Goal: Task Accomplishment & Management: Complete application form

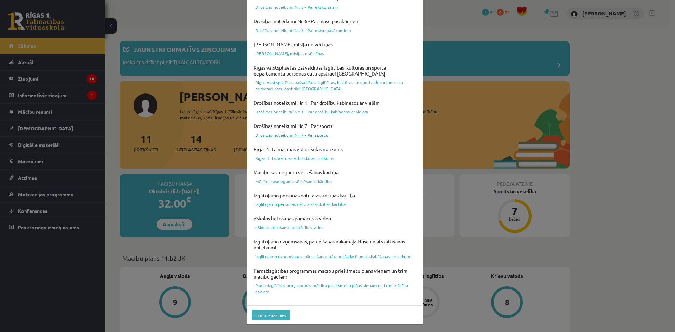
scroll to position [174, 0]
click at [279, 320] on button "Esmu iepazinies" at bounding box center [271, 316] width 38 height 10
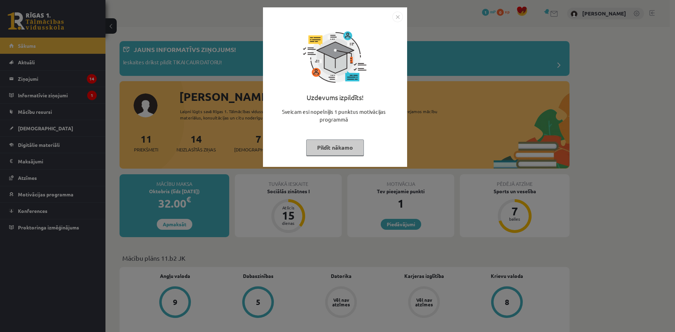
click at [355, 151] on button "Pildīt nākamo" at bounding box center [335, 147] width 58 height 16
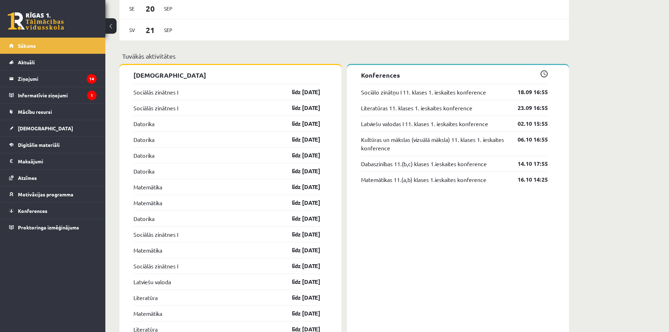
scroll to position [622, 0]
click at [64, 83] on legend "Ziņojumi 14" at bounding box center [57, 79] width 79 height 16
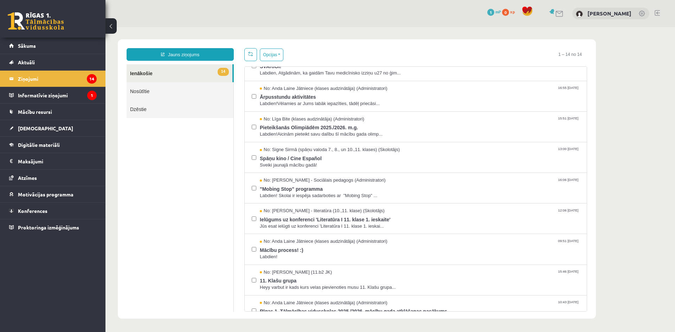
scroll to position [184, 0]
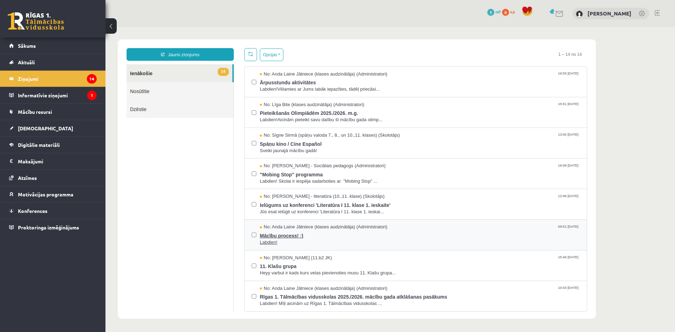
click at [454, 231] on span "Mācību process! :)" at bounding box center [420, 234] width 320 height 9
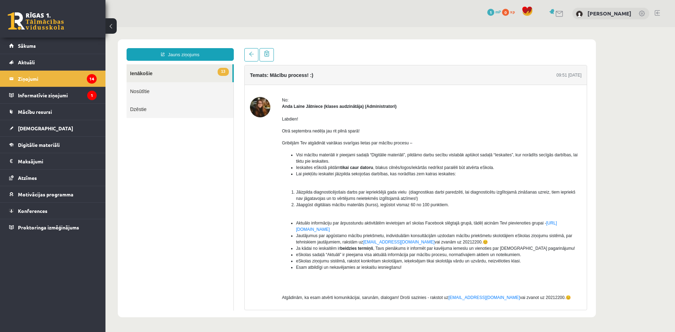
scroll to position [0, 0]
click at [173, 152] on ul "13 Ienākošie Nosūtītie Dzēstie" at bounding box center [179, 187] width 107 height 246
click at [255, 53] on link at bounding box center [251, 54] width 14 height 13
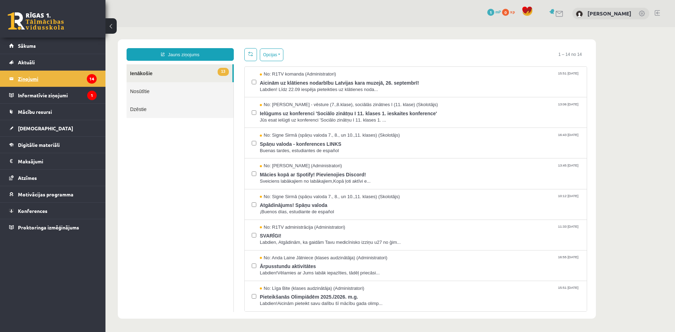
click at [80, 81] on legend "Ziņojumi 14" at bounding box center [57, 79] width 79 height 16
click at [69, 93] on legend "Informatīvie ziņojumi 1" at bounding box center [57, 95] width 79 height 16
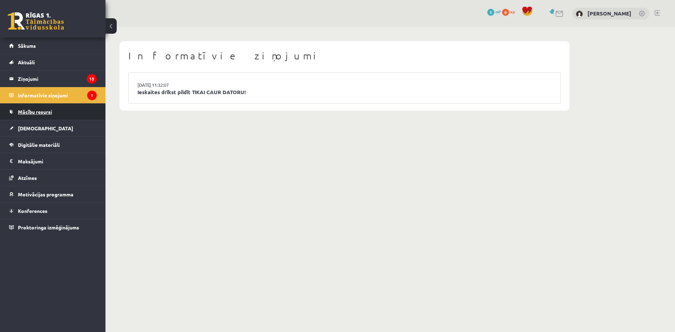
click at [54, 115] on link "Mācību resursi" at bounding box center [52, 112] width 87 height 16
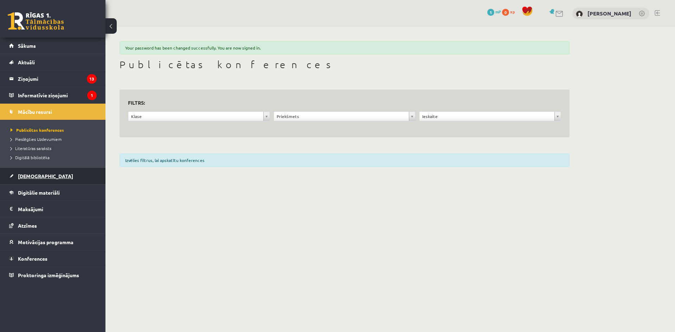
click at [51, 180] on link "[DEMOGRAPHIC_DATA]" at bounding box center [52, 176] width 87 height 16
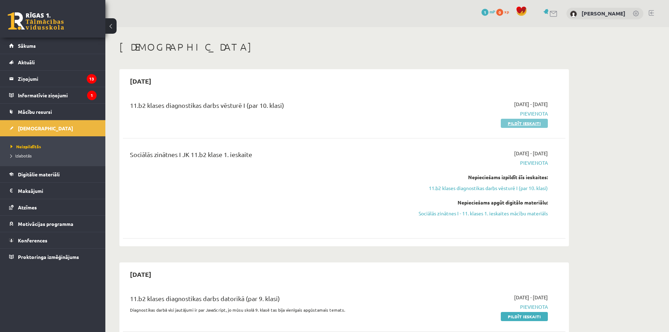
click at [538, 125] on link "Pildīt ieskaiti" at bounding box center [524, 123] width 47 height 9
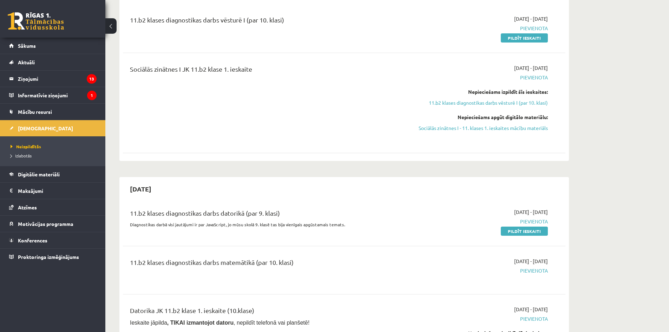
scroll to position [86, 0]
click at [56, 193] on legend "Maksājumi 0" at bounding box center [57, 191] width 79 height 16
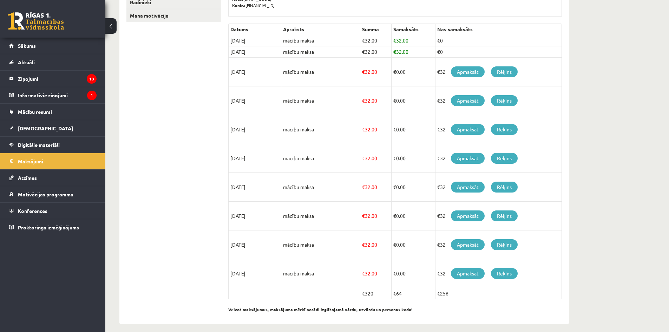
scroll to position [149, 0]
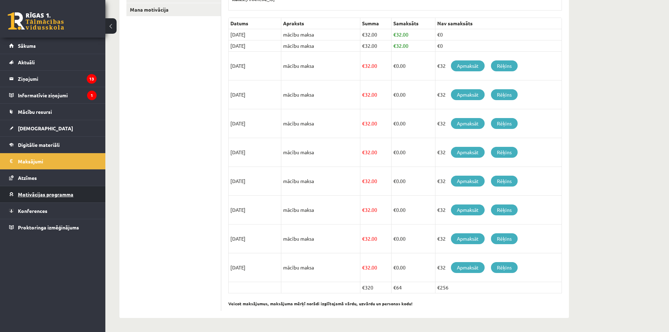
click at [58, 193] on span "Motivācijas programma" at bounding box center [46, 194] width 56 height 6
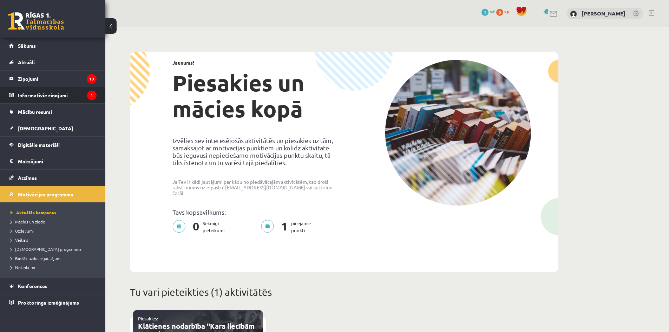
click at [60, 93] on legend "Informatīvie ziņojumi 1" at bounding box center [57, 95] width 79 height 16
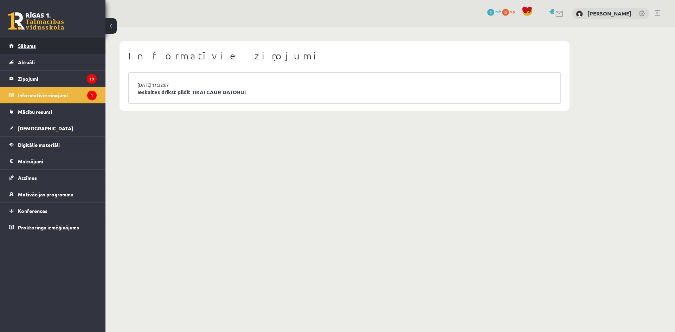
click at [32, 45] on span "Sākums" at bounding box center [27, 46] width 18 height 6
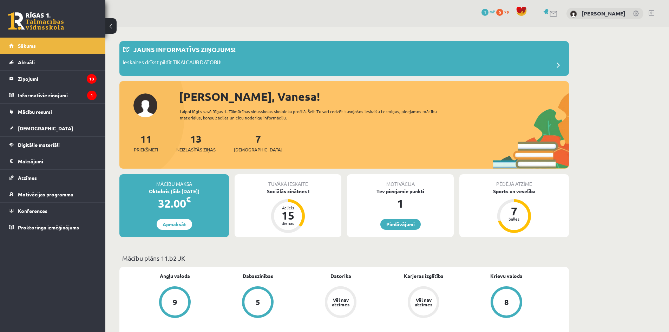
click at [636, 12] on link at bounding box center [636, 14] width 7 height 7
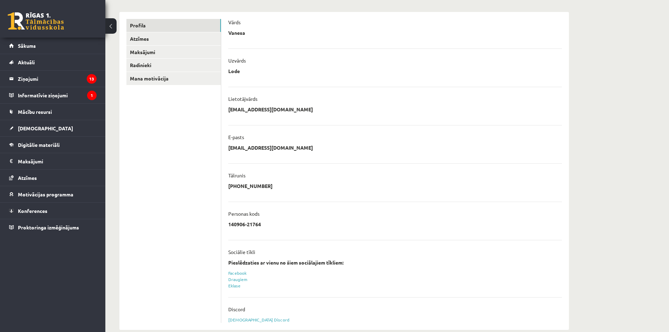
scroll to position [79, 0]
click at [160, 67] on link "Radinieki" at bounding box center [173, 65] width 95 height 13
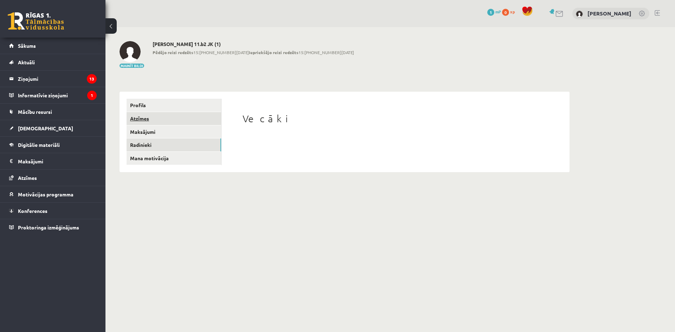
click at [182, 122] on link "Atzīmes" at bounding box center [173, 118] width 95 height 13
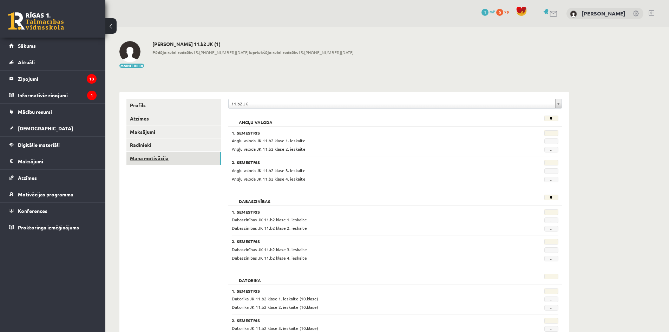
click at [174, 163] on link "Mana motivācija" at bounding box center [173, 158] width 95 height 13
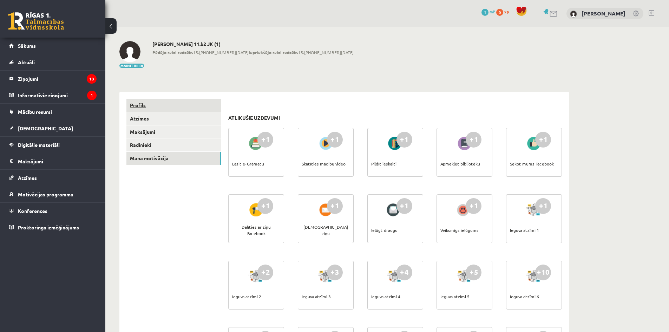
click at [176, 106] on link "Profils" at bounding box center [173, 105] width 95 height 13
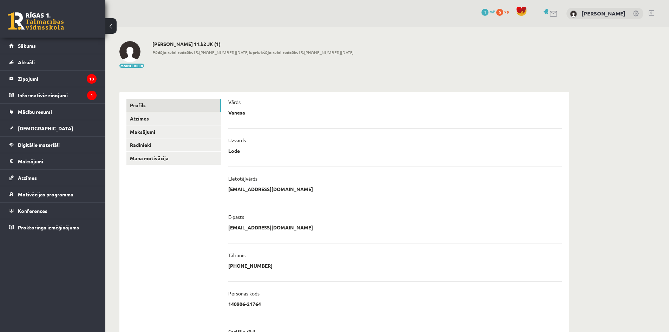
click at [108, 23] on button at bounding box center [110, 25] width 11 height 15
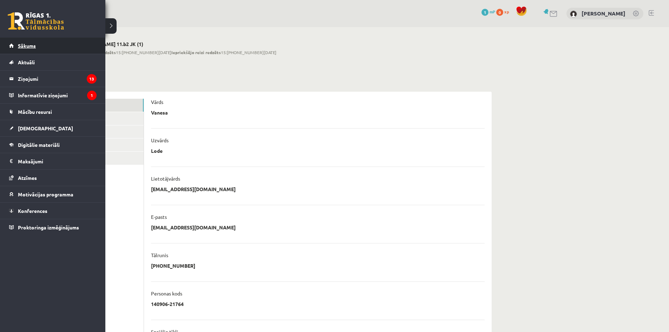
click at [38, 38] on link "Sākums" at bounding box center [52, 46] width 87 height 16
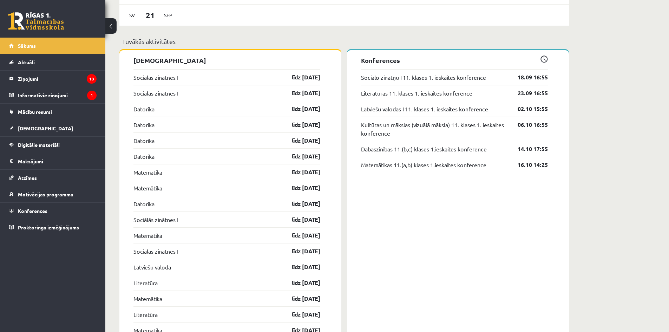
scroll to position [621, 0]
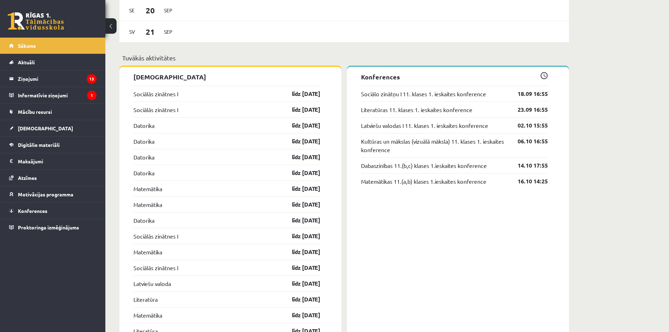
click at [347, 131] on div "Konferences Sociālo zinātņu I 11. klases 1. ieskaites konference 18.09 16:55 Li…" at bounding box center [458, 233] width 222 height 333
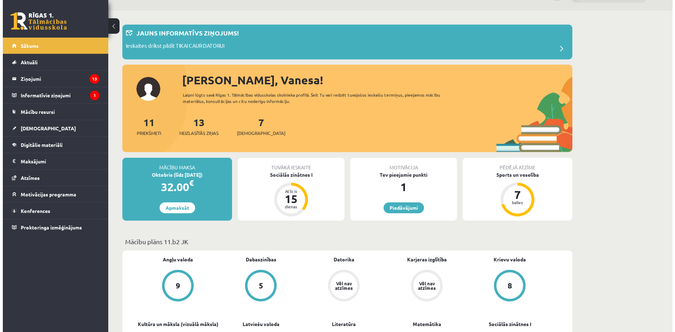
scroll to position [0, 0]
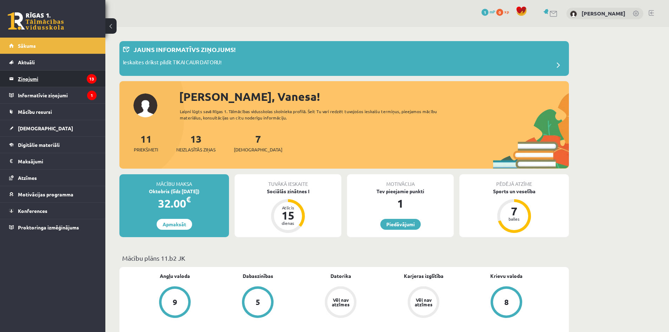
click at [54, 85] on legend "Ziņojumi 13" at bounding box center [57, 79] width 79 height 16
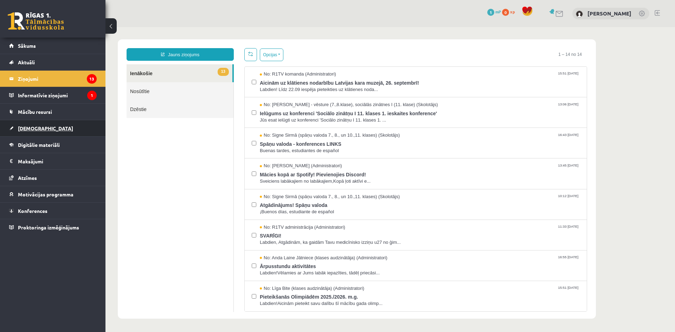
click at [60, 124] on link "[DEMOGRAPHIC_DATA]" at bounding box center [52, 128] width 87 height 16
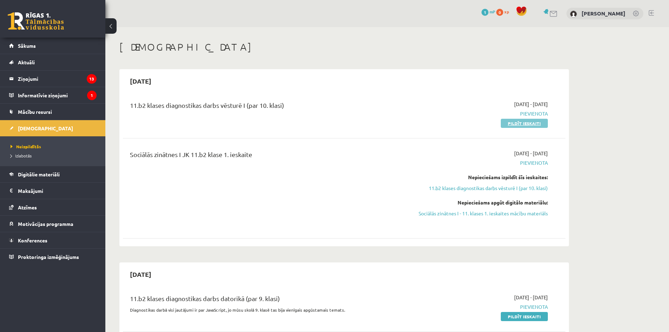
click at [513, 119] on link "Pildīt ieskaiti" at bounding box center [524, 123] width 47 height 9
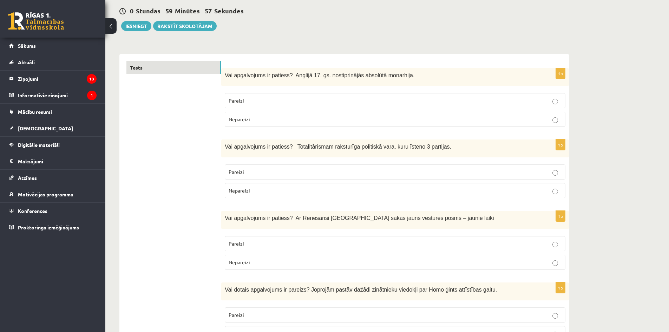
scroll to position [65, 0]
click at [259, 98] on p "Pareizi" at bounding box center [395, 100] width 333 height 7
click at [533, 185] on label "Nepareizi" at bounding box center [395, 190] width 341 height 15
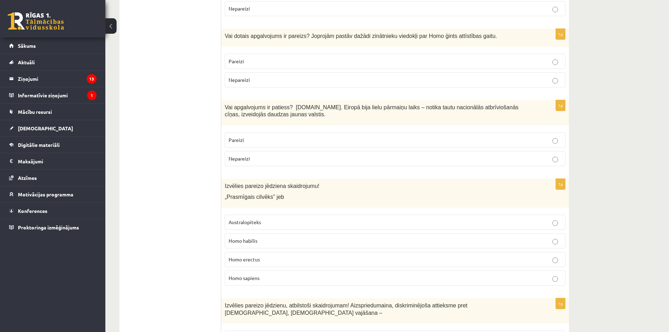
scroll to position [320, 0]
click at [552, 137] on p "Pareizi" at bounding box center [395, 138] width 333 height 7
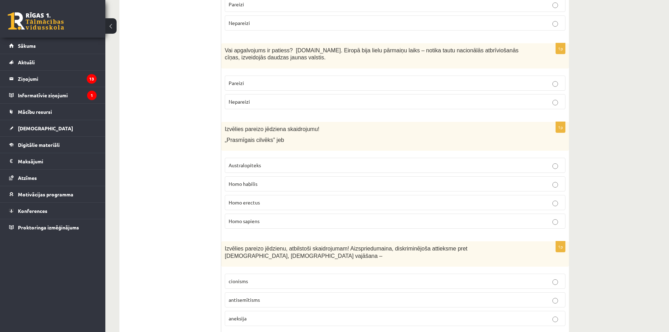
scroll to position [407, 0]
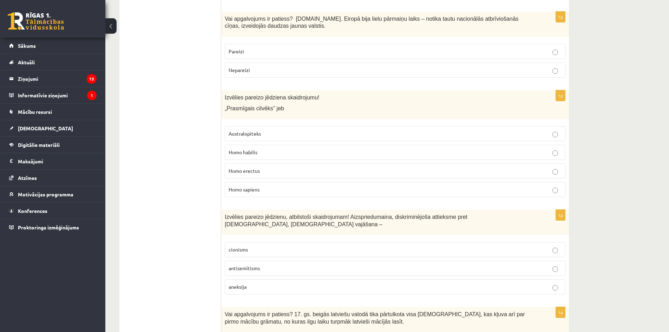
click at [499, 151] on p "Homo habilis" at bounding box center [395, 152] width 333 height 7
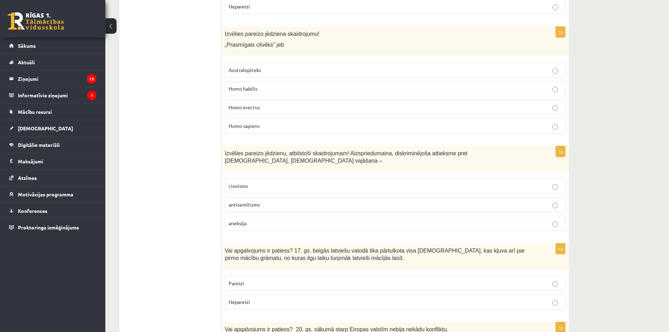
scroll to position [471, 0]
click at [549, 201] on p "antisemītisms" at bounding box center [395, 204] width 333 height 7
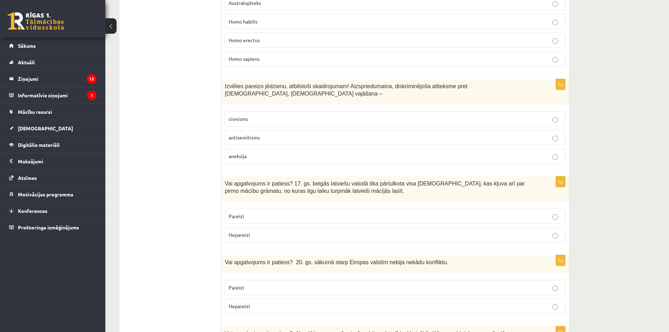
scroll to position [538, 0]
click at [502, 208] on label "Pareizi" at bounding box center [395, 215] width 341 height 15
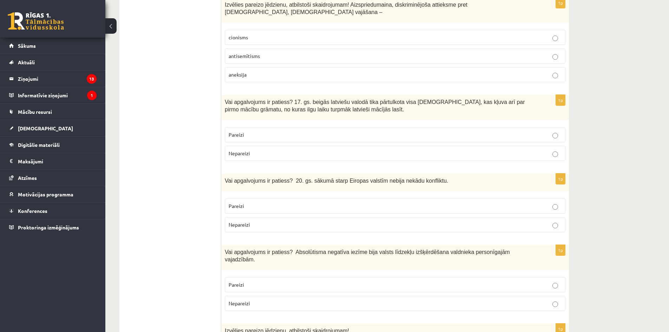
scroll to position [620, 0]
click at [545, 221] on p "Nepareizi" at bounding box center [395, 224] width 333 height 7
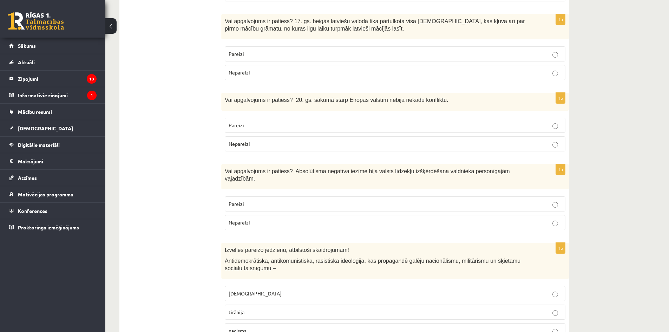
scroll to position [701, 0]
click at [540, 199] on p "Pareizi" at bounding box center [395, 202] width 333 height 7
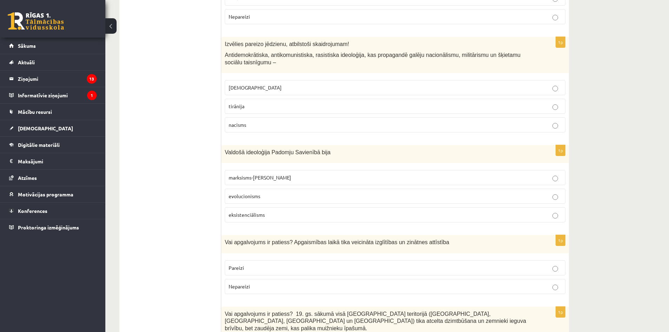
scroll to position [910, 0]
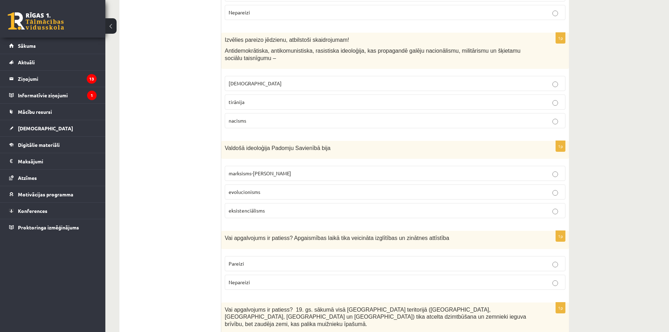
click at [562, 113] on label "nacisms" at bounding box center [395, 120] width 341 height 15
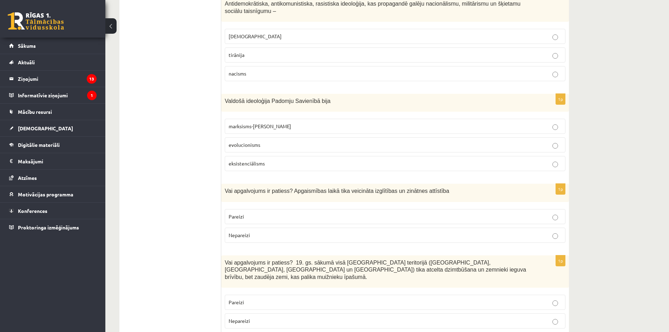
scroll to position [959, 0]
click at [520, 121] on p "marksisms-ļeņinisms" at bounding box center [395, 124] width 333 height 7
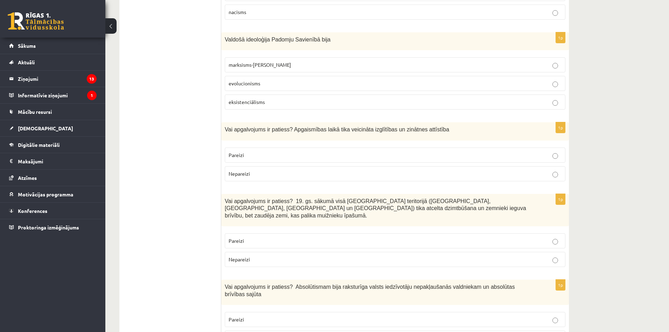
scroll to position [1019, 0]
click at [504, 151] on p "Pareizi" at bounding box center [395, 154] width 333 height 7
click at [450, 229] on fieldset "Pareizi Nepareizi" at bounding box center [395, 248] width 341 height 39
click at [450, 233] on label "Pareizi" at bounding box center [395, 240] width 341 height 15
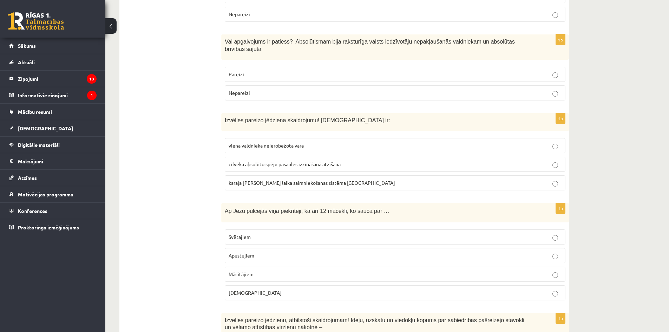
scroll to position [1264, 0]
click at [444, 142] on p "viena valdnieka neierobežota vara" at bounding box center [395, 145] width 333 height 7
click at [486, 248] on label "Apustuļiem" at bounding box center [395, 255] width 341 height 15
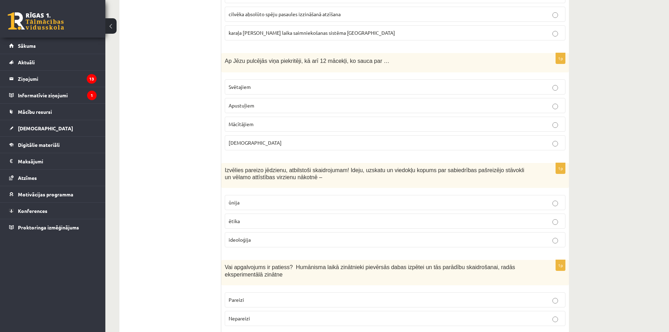
scroll to position [1415, 0]
click at [546, 232] on label "ideoloģija" at bounding box center [395, 239] width 341 height 15
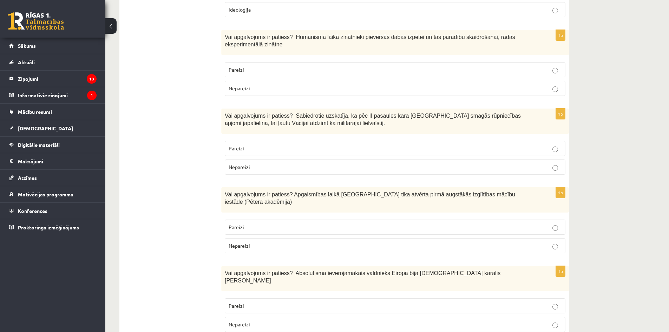
scroll to position [1645, 0]
click at [459, 144] on p "Pareizi" at bounding box center [395, 147] width 333 height 7
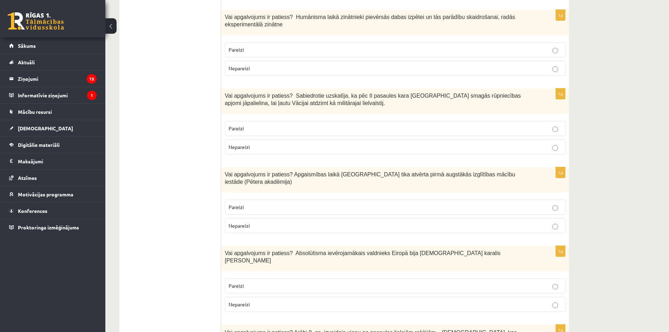
scroll to position [1672, 0]
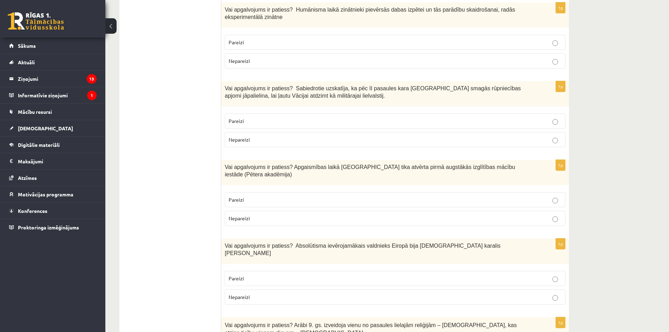
click at [537, 196] on p "Pareizi" at bounding box center [395, 199] width 333 height 7
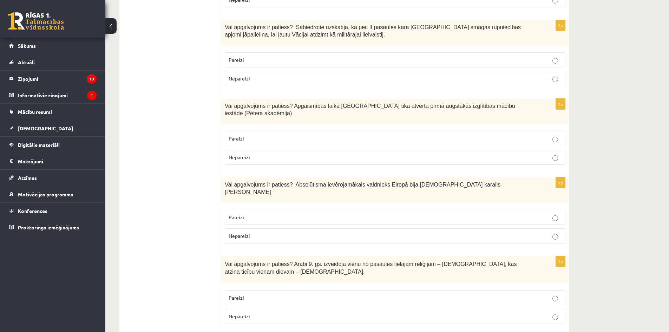
scroll to position [1736, 0]
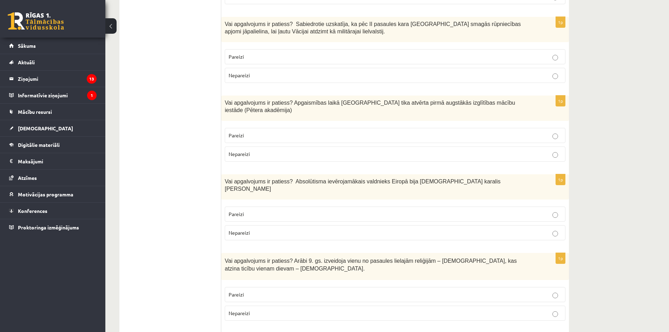
click at [534, 207] on label "Pareizi" at bounding box center [395, 214] width 341 height 15
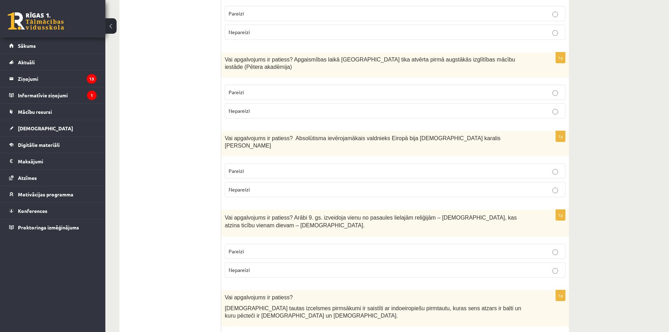
scroll to position [1781, 0]
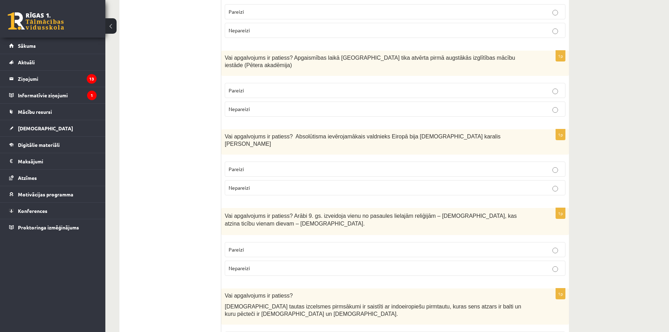
click at [534, 265] on p "Nepareizi" at bounding box center [395, 268] width 333 height 7
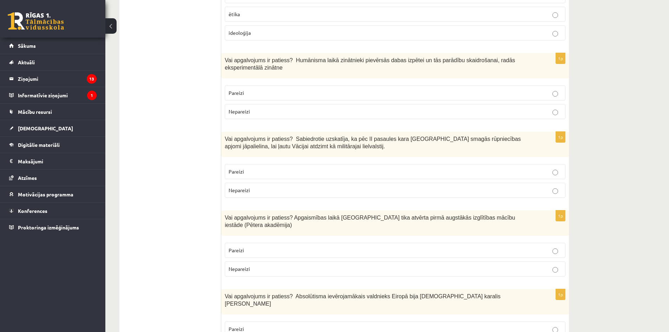
scroll to position [1620, 0]
click at [552, 187] on p "Nepareizi" at bounding box center [395, 190] width 333 height 7
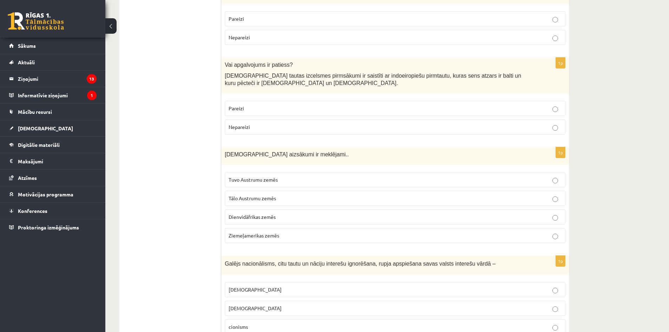
scroll to position [2012, 0]
click at [521, 104] on p "Pareizi" at bounding box center [395, 107] width 333 height 7
click at [523, 176] on p "Tuvo Austrumu zemēs" at bounding box center [395, 179] width 333 height 7
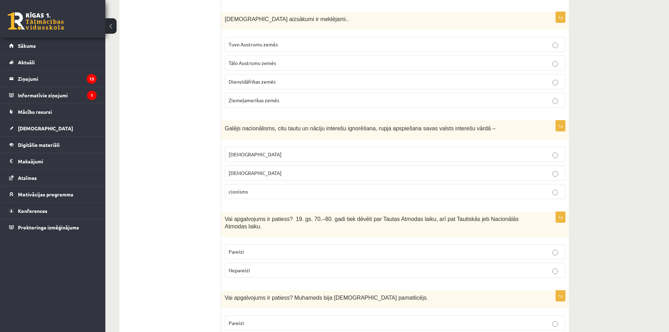
scroll to position [2148, 0]
click at [532, 150] on p "[DEMOGRAPHIC_DATA]" at bounding box center [395, 153] width 333 height 7
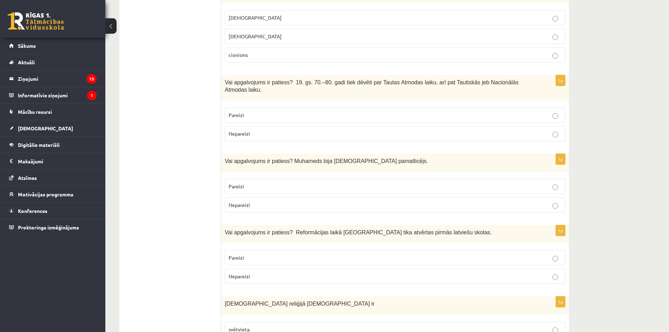
scroll to position [2302, 0]
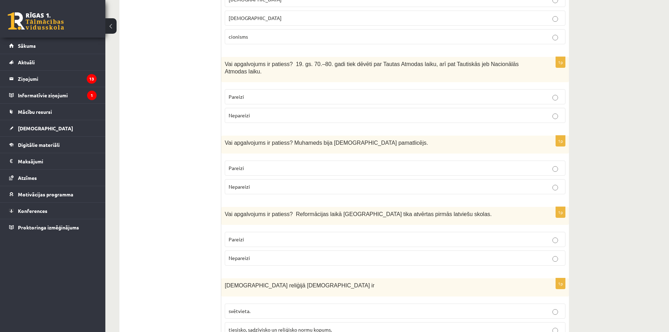
click at [553, 164] on p "Pareizi" at bounding box center [395, 167] width 333 height 7
click at [459, 236] on p "Pareizi" at bounding box center [395, 239] width 333 height 7
click at [458, 326] on p "tiesisko, sadzīvisko un reliģisko normu kopums." at bounding box center [395, 329] width 333 height 7
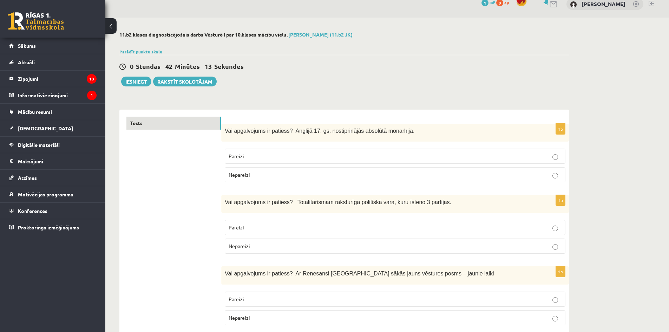
scroll to position [0, 0]
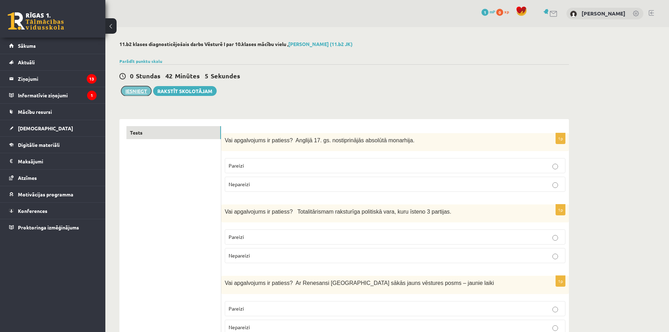
click at [132, 96] on button "Iesniegt" at bounding box center [136, 91] width 30 height 10
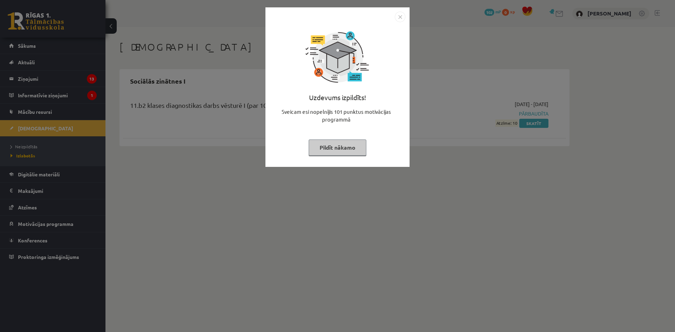
click at [400, 14] on img "Close" at bounding box center [400, 17] width 11 height 11
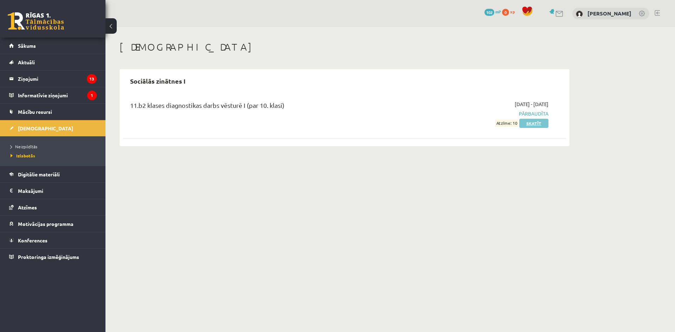
click at [532, 124] on link "Skatīt" at bounding box center [533, 123] width 29 height 9
